Goal: Information Seeking & Learning: Find specific fact

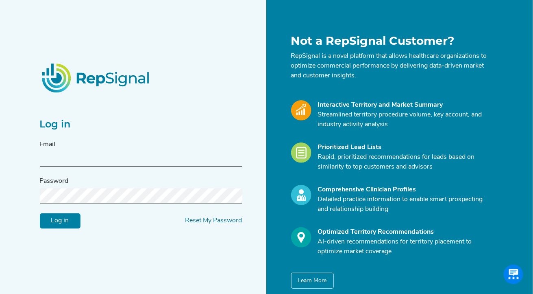
type input "[PERSON_NAME][EMAIL_ADDRESS][DOMAIN_NAME]"
click at [58, 223] on input "Log in" at bounding box center [60, 220] width 41 height 15
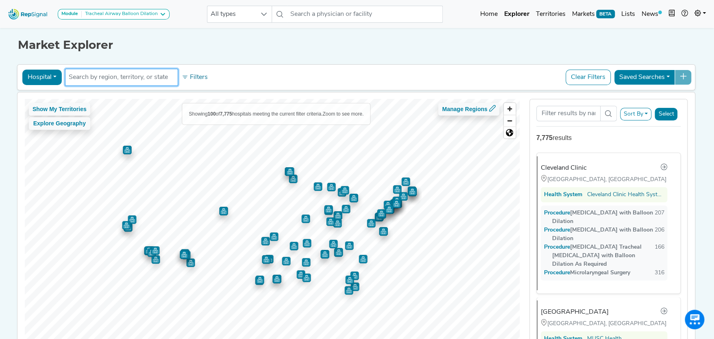
click at [87, 76] on input "text" at bounding box center [122, 77] width 106 height 10
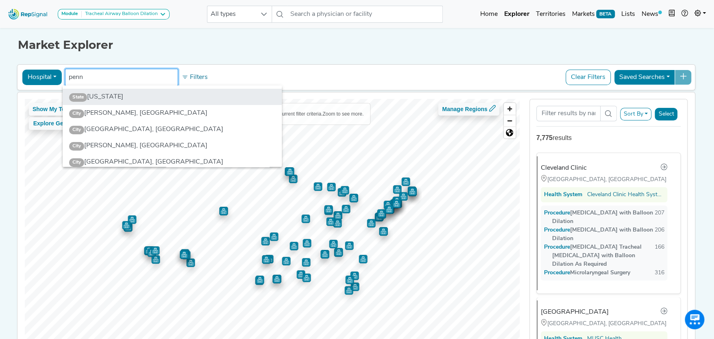
type input "penn"
click at [125, 92] on li "State [US_STATE]" at bounding box center [172, 97] width 219 height 16
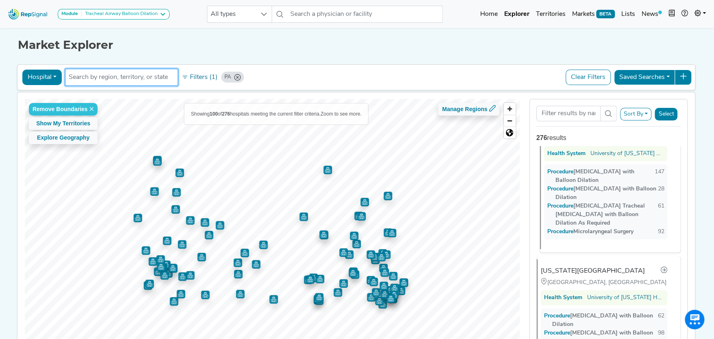
scroll to position [122, 0]
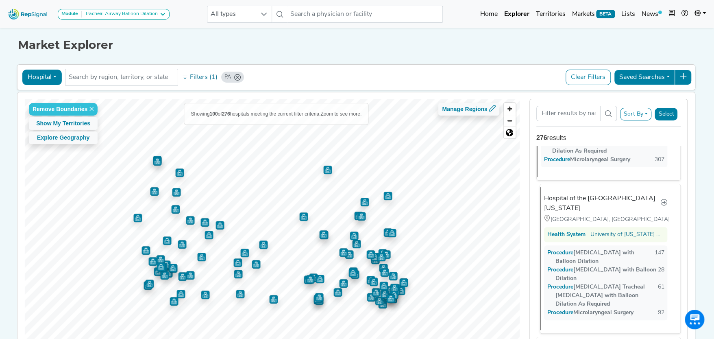
click at [533, 194] on div "Hospital of the [GEOGRAPHIC_DATA][US_STATE]" at bounding box center [602, 204] width 116 height 20
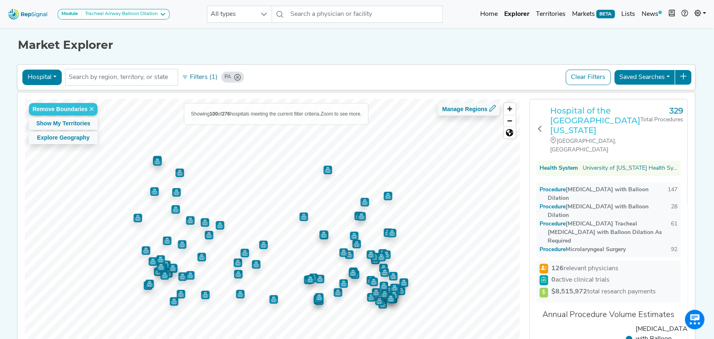
click at [533, 112] on h3 "Hospital of the [GEOGRAPHIC_DATA][US_STATE]" at bounding box center [595, 120] width 90 height 29
click at [52, 75] on button "Hospital" at bounding box center [41, 77] width 39 height 15
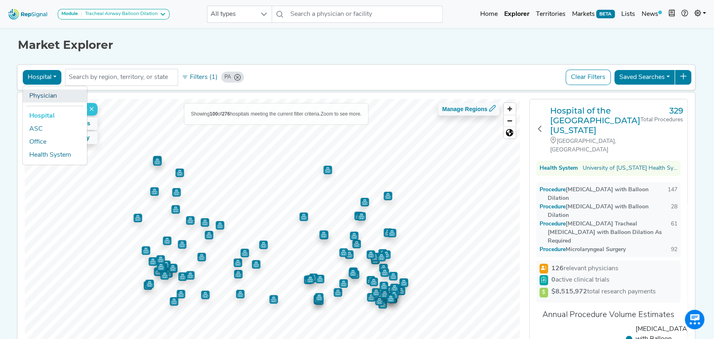
click at [52, 95] on link "Physician" at bounding box center [55, 95] width 64 height 13
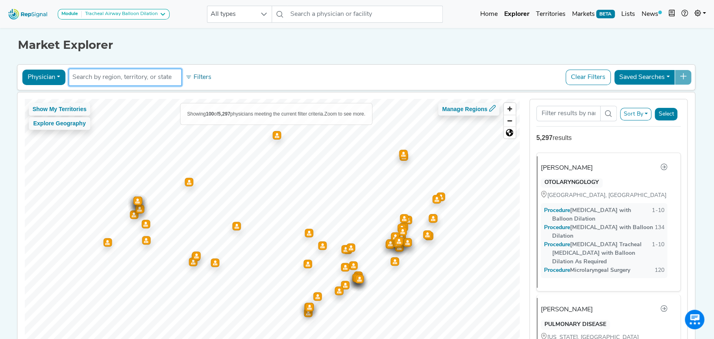
click at [133, 76] on input "text" at bounding box center [125, 77] width 106 height 10
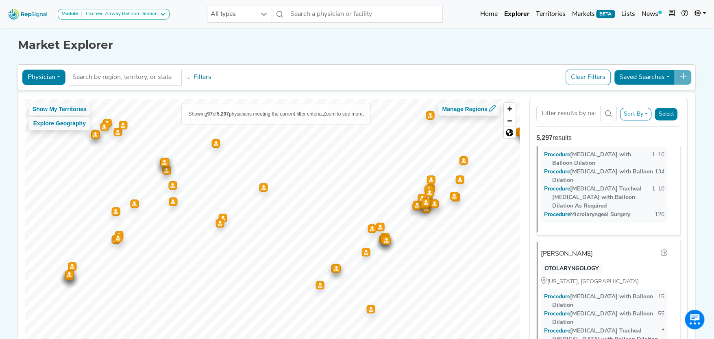
scroll to position [0, 0]
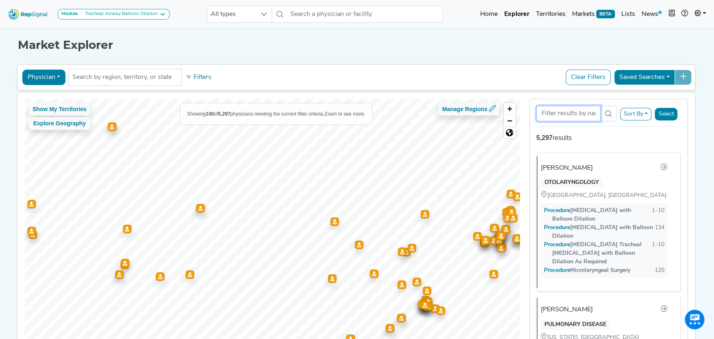
click at [533, 110] on input "Search Term" at bounding box center [569, 113] width 64 height 15
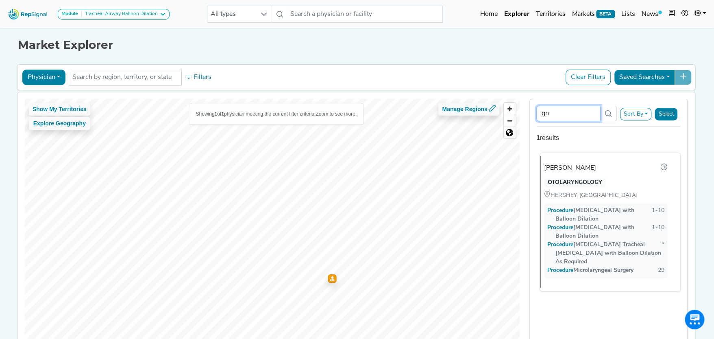
type input "gn"
click at [533, 167] on div "[PERSON_NAME]" at bounding box center [570, 168] width 52 height 10
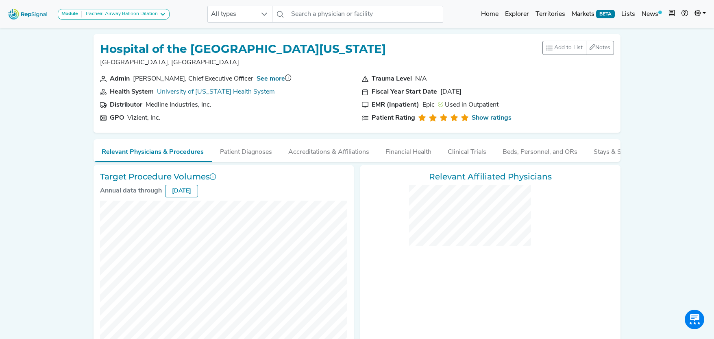
checkbox input "false"
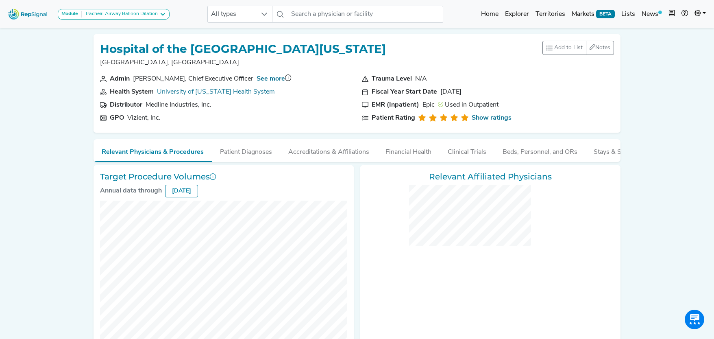
checkbox input "false"
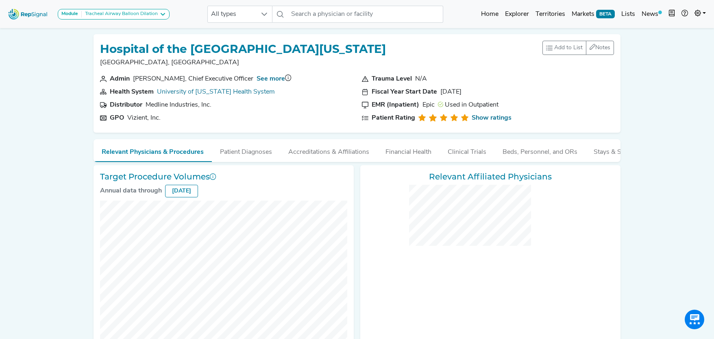
checkbox input "false"
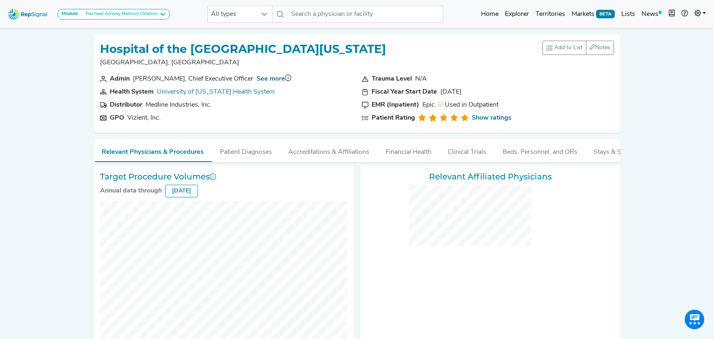
checkbox input "false"
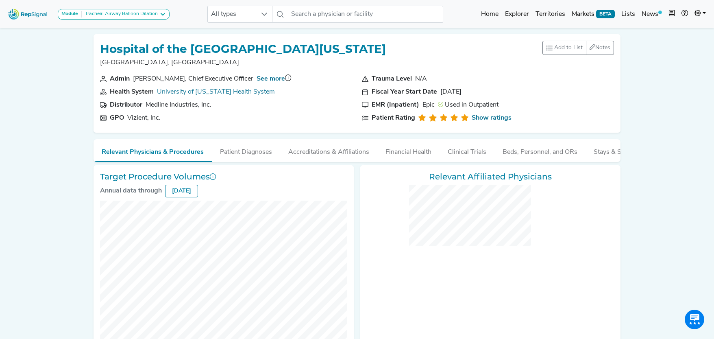
checkbox input "false"
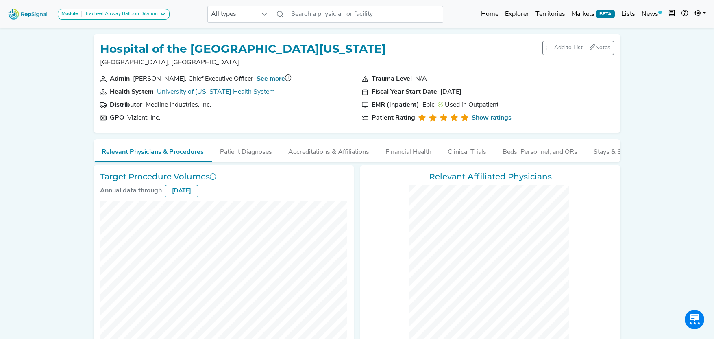
checkbox input "false"
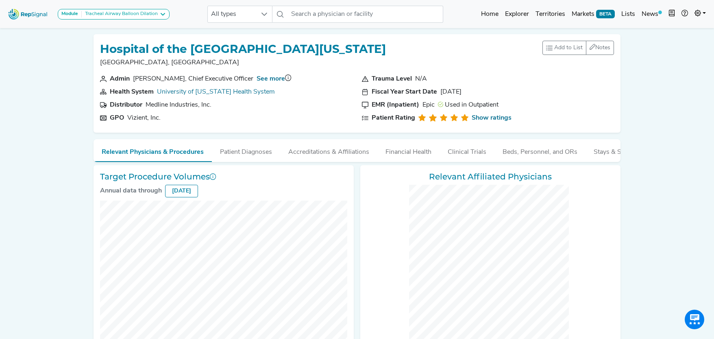
checkbox input "false"
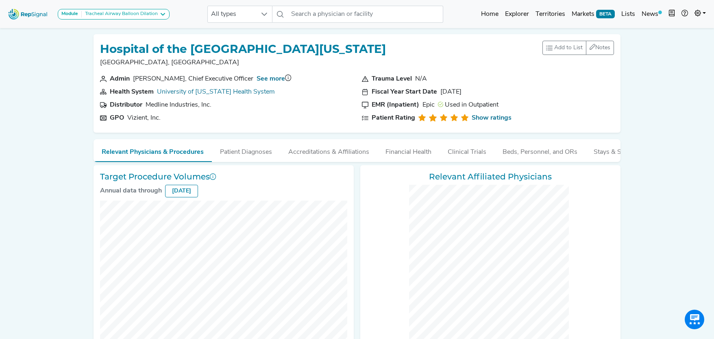
checkbox input "false"
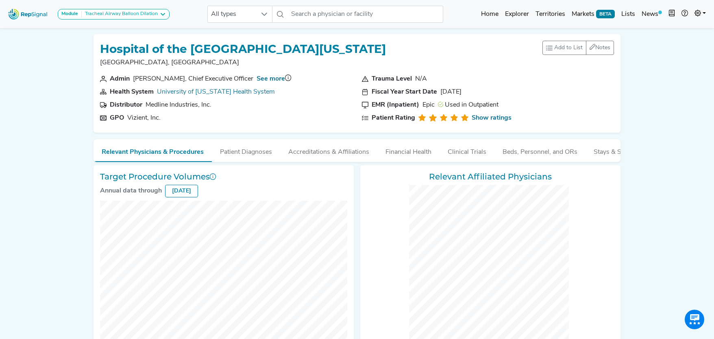
checkbox input "false"
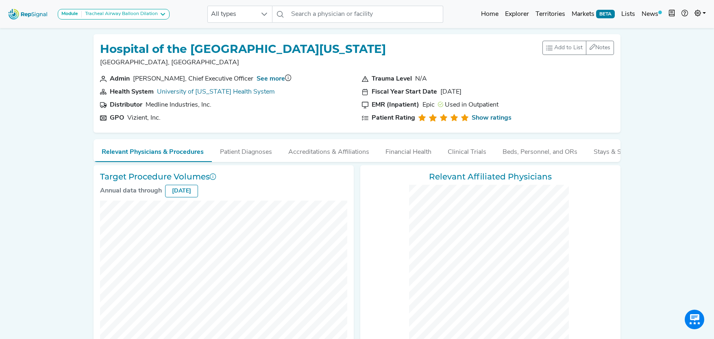
checkbox input "false"
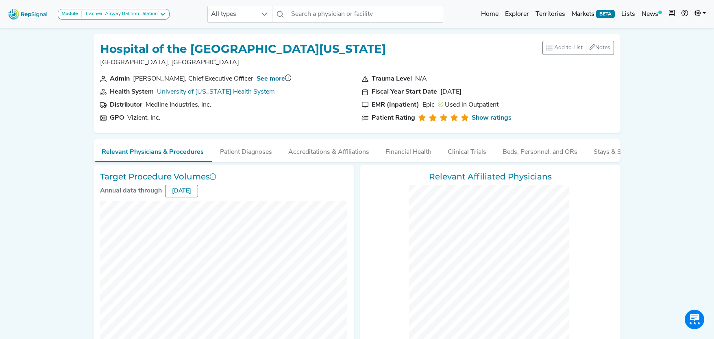
checkbox input "false"
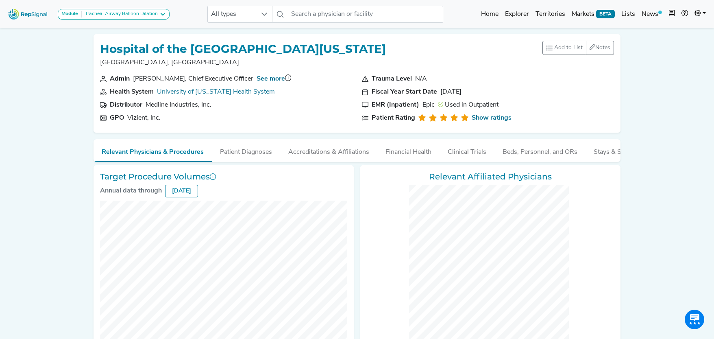
checkbox input "false"
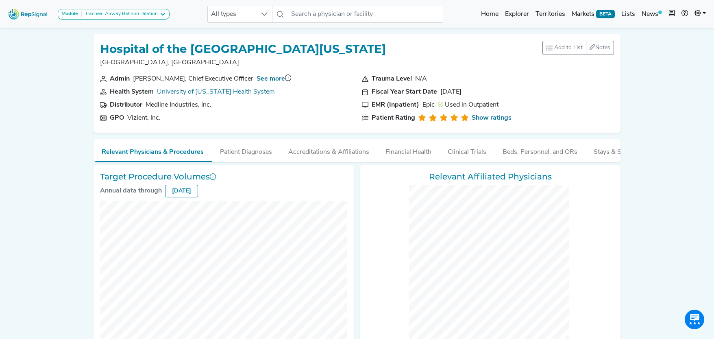
checkbox input "false"
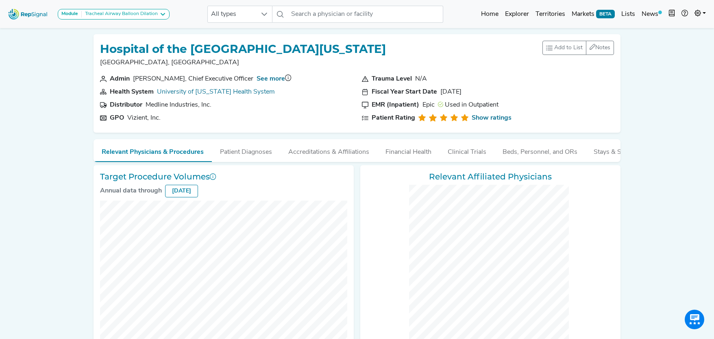
checkbox input "false"
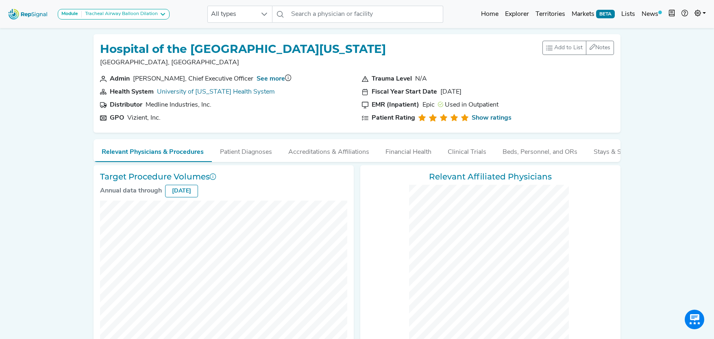
checkbox input "false"
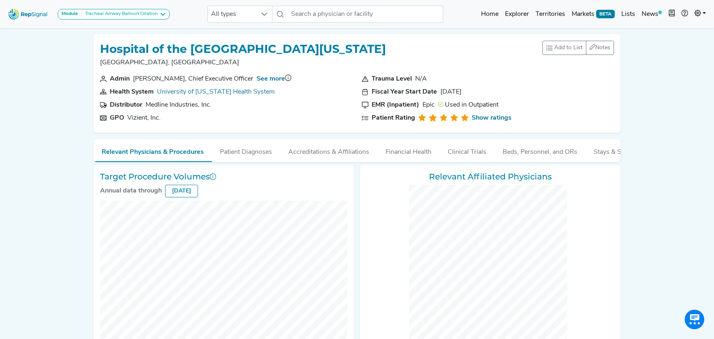
checkbox input "false"
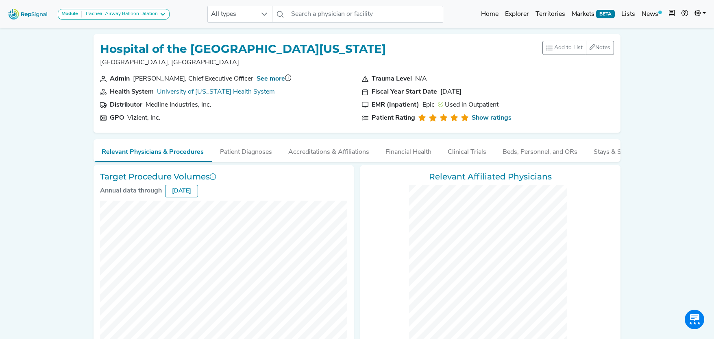
checkbox input "false"
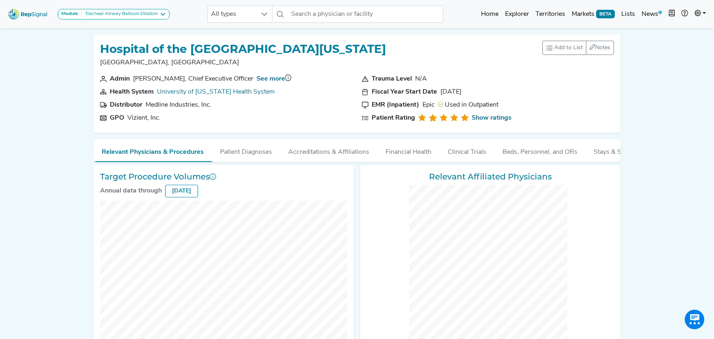
checkbox input "false"
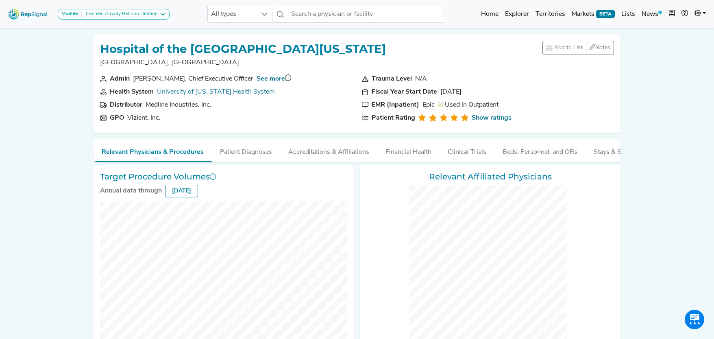
checkbox input "false"
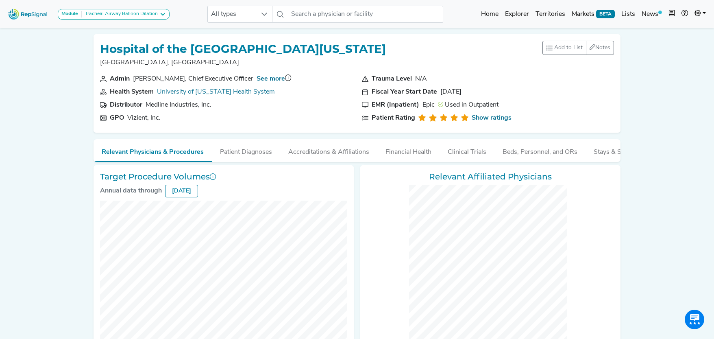
checkbox input "false"
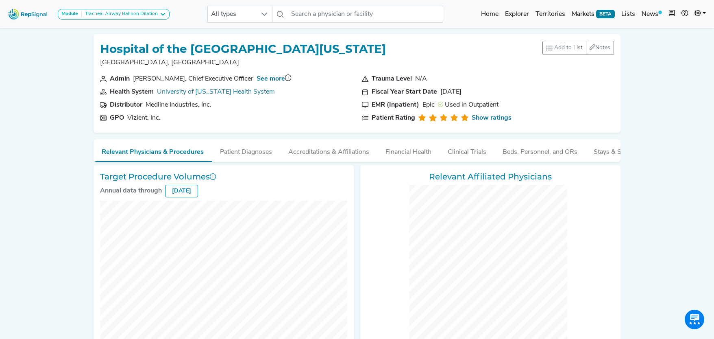
checkbox input "false"
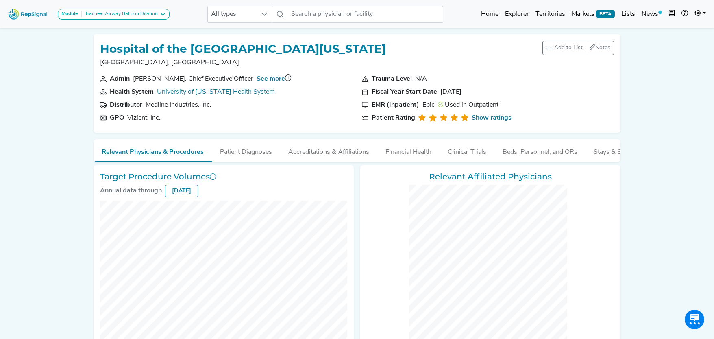
checkbox input "false"
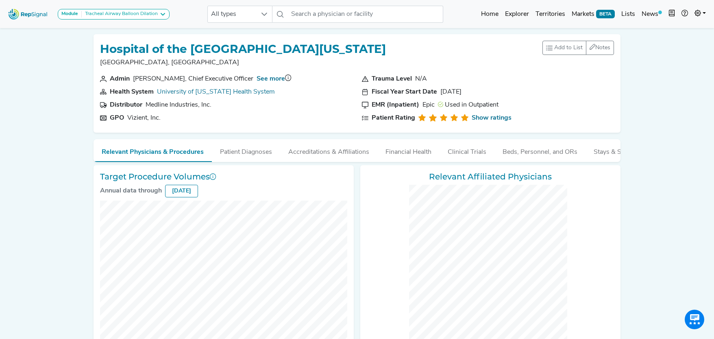
checkbox input "false"
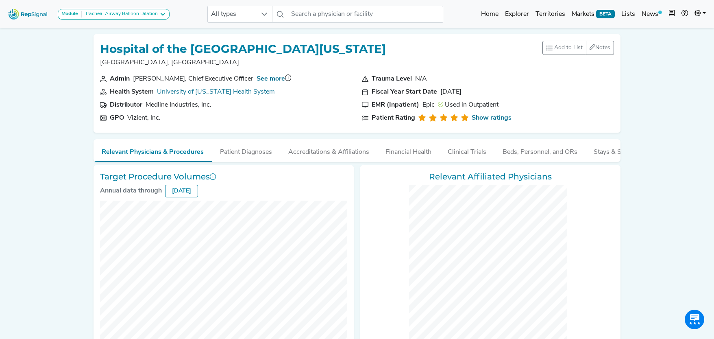
checkbox input "false"
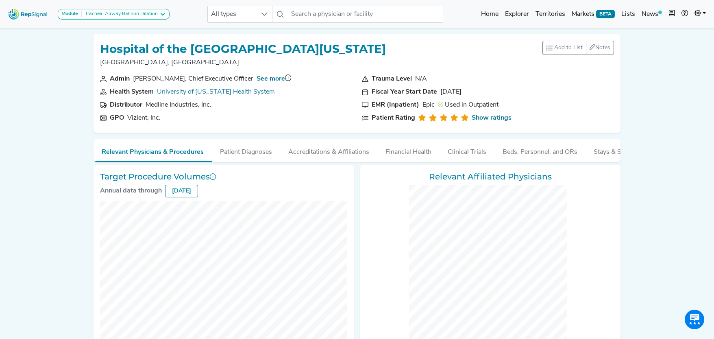
checkbox input "false"
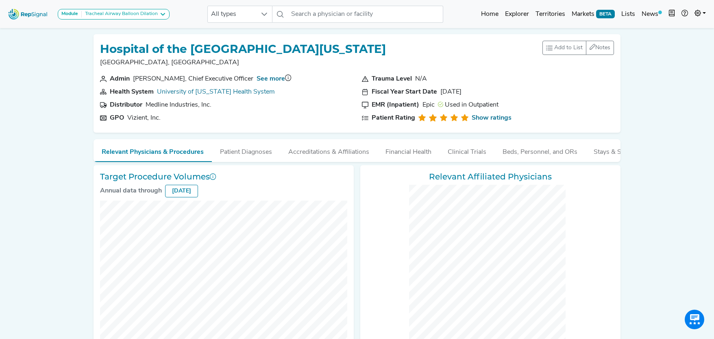
checkbox input "false"
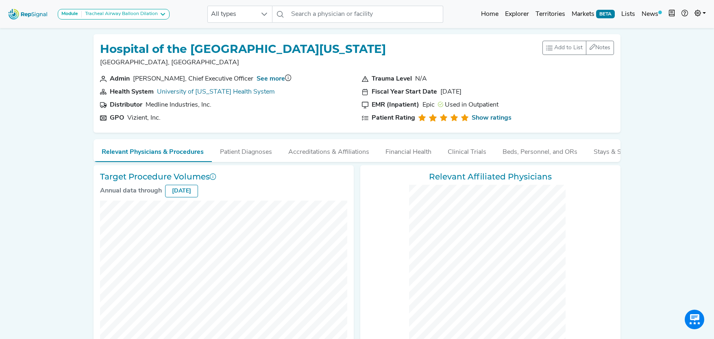
checkbox input "false"
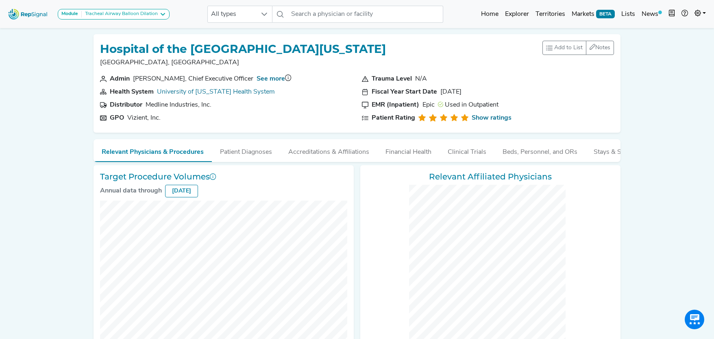
checkbox input "false"
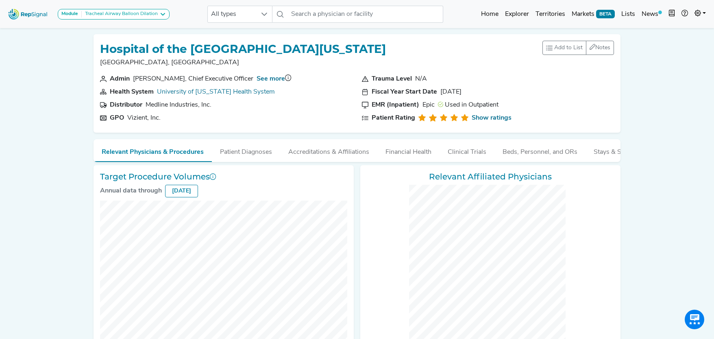
checkbox input "false"
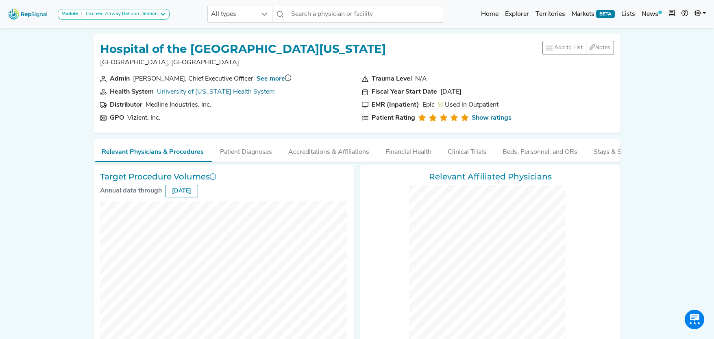
checkbox input "false"
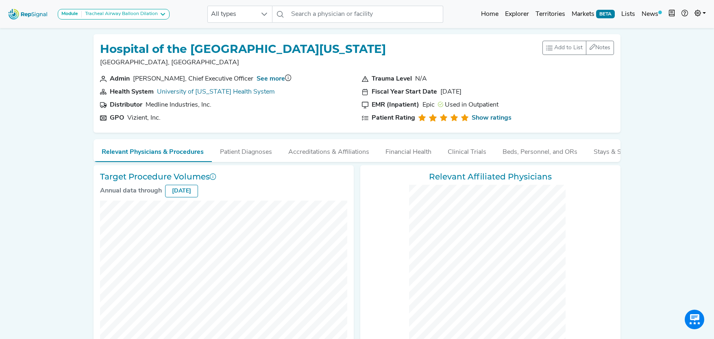
checkbox input "false"
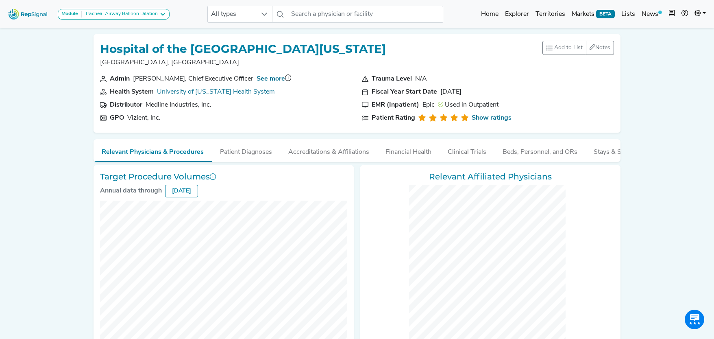
checkbox input "false"
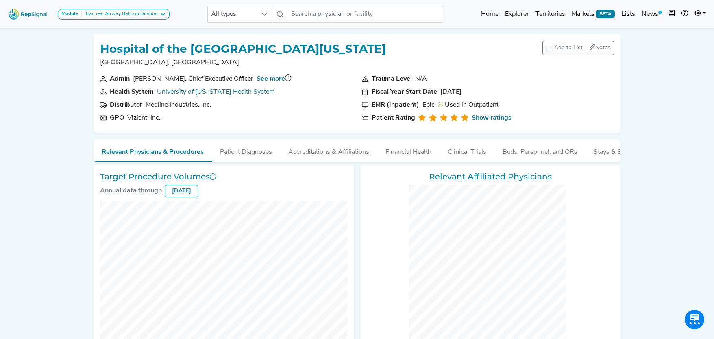
checkbox input "false"
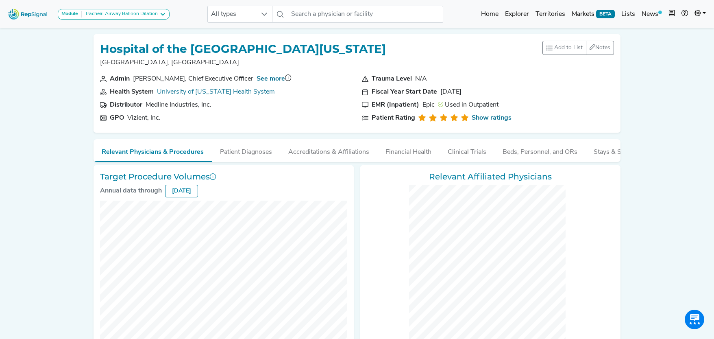
checkbox input "false"
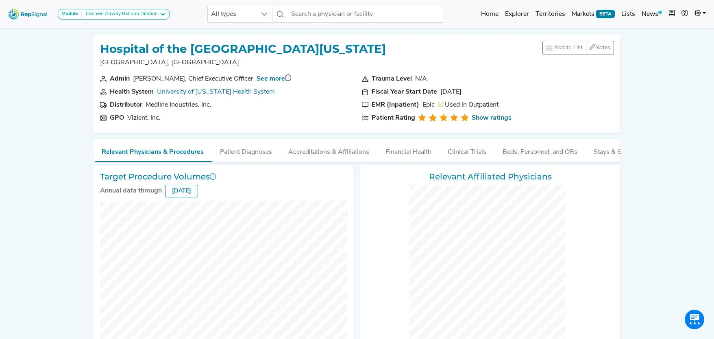
checkbox input "false"
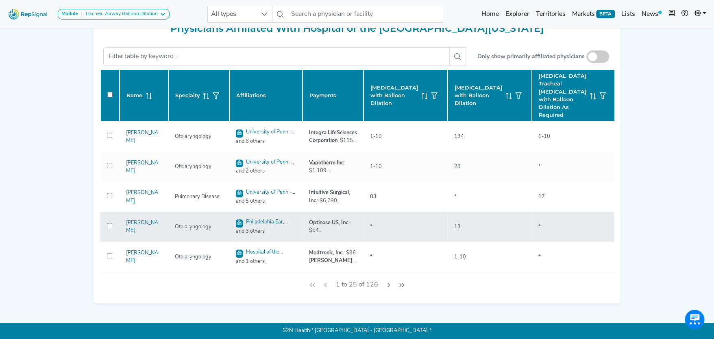
scroll to position [365, 0]
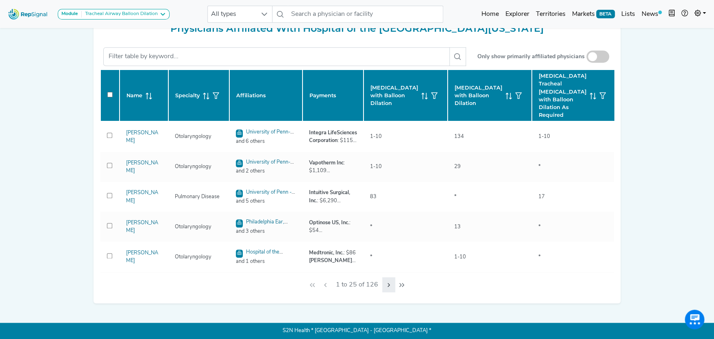
click at [389, 283] on icon "Next Page" at bounding box center [389, 285] width 7 height 7
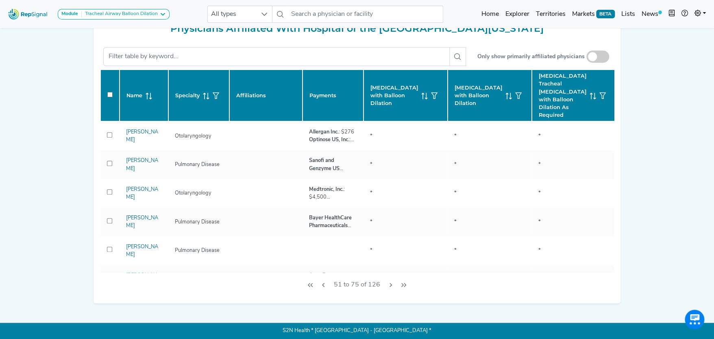
checkbox input "false"
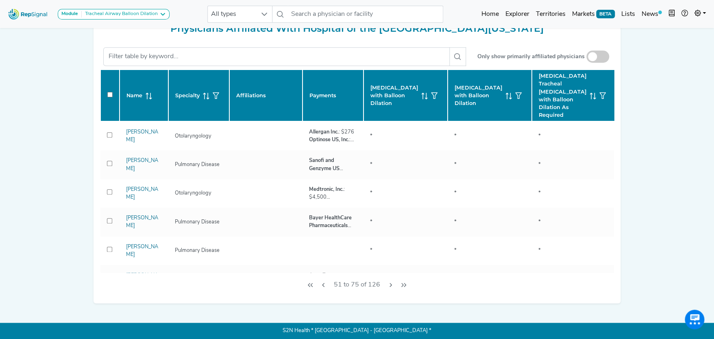
checkbox input "false"
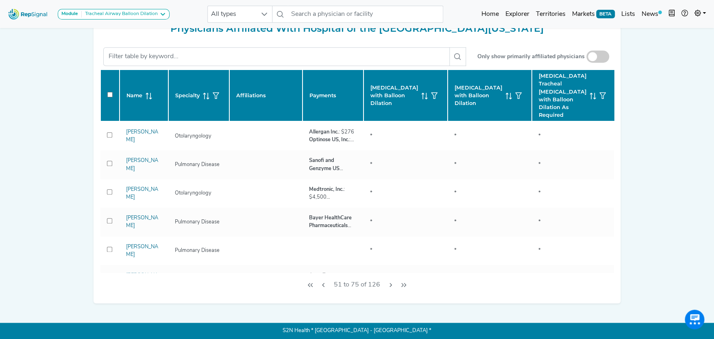
checkbox input "false"
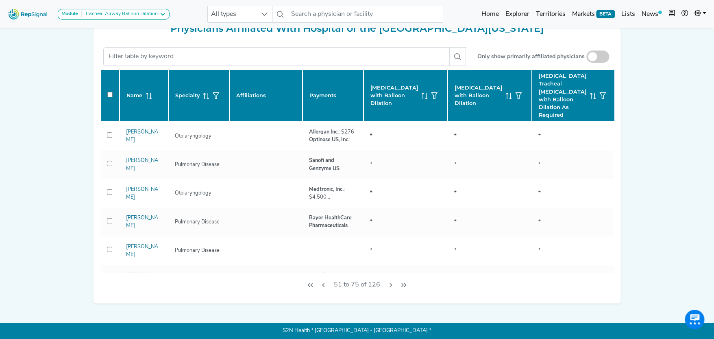
checkbox input "false"
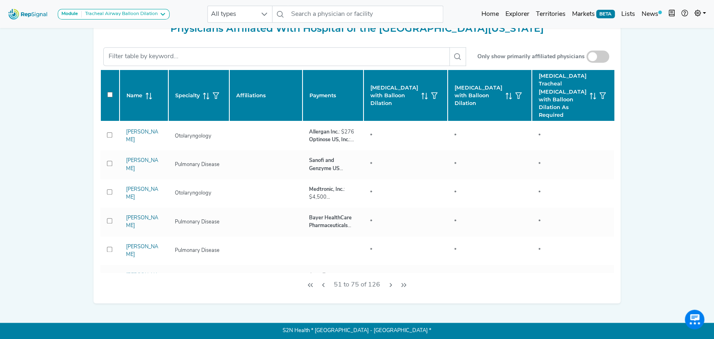
checkbox input "false"
